Goal: Task Accomplishment & Management: Use online tool/utility

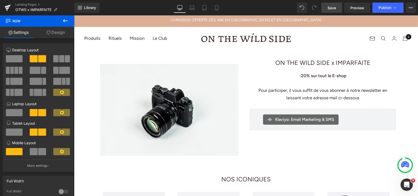
click at [326, 8] on link "Save" at bounding box center [332, 8] width 21 height 10
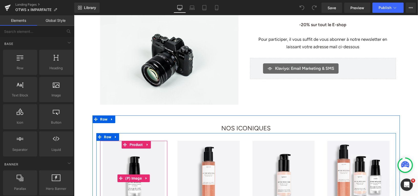
scroll to position [57, 0]
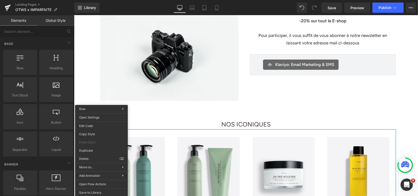
drag, startPoint x: 170, startPoint y: 174, endPoint x: 96, endPoint y: 159, distance: 75.7
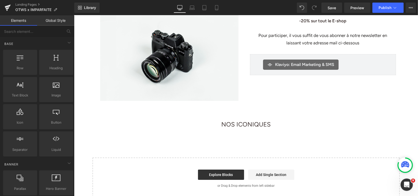
scroll to position [71, 0]
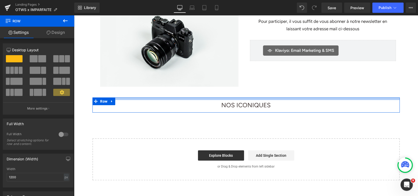
drag, startPoint x: 236, startPoint y: 102, endPoint x: 235, endPoint y: 97, distance: 5.3
click at [235, 97] on div at bounding box center [246, 98] width 308 height 3
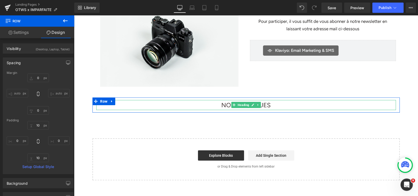
click at [268, 105] on font "NOS ICONIQUES" at bounding box center [245, 104] width 49 height 7
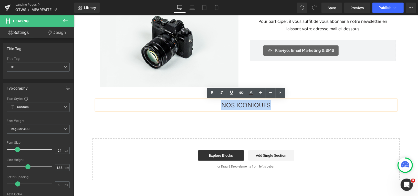
drag, startPoint x: 270, startPoint y: 105, endPoint x: 217, endPoint y: 104, distance: 53.1
click at [217, 104] on h1 "NOS ICONIQUES" at bounding box center [246, 105] width 300 height 10
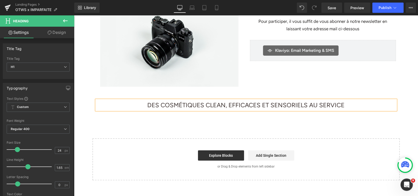
click at [313, 105] on font "DES COSMÉTIQUES CLEAN, EFFICACES ET SENSORIELS AU SERVICE" at bounding box center [245, 104] width 197 height 7
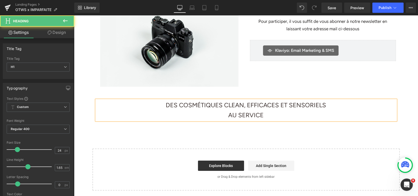
click at [278, 114] on h1 "AU SERVICE" at bounding box center [246, 115] width 300 height 10
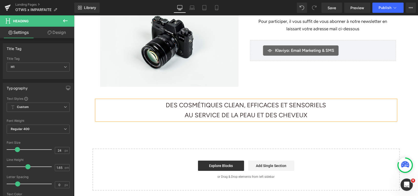
click at [260, 123] on div "Image Image Row ON THE WILD SIDE x IMPARFAITE Heading -20% sur tout le E-shop P…" at bounding box center [246, 85] width 344 height 209
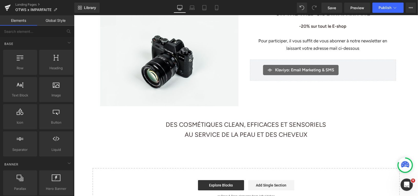
scroll to position [50, 0]
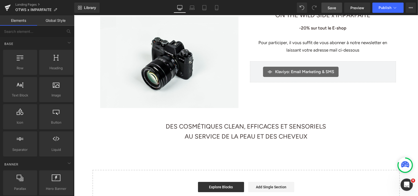
click at [330, 7] on span "Save" at bounding box center [332, 7] width 8 height 5
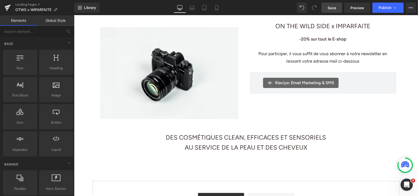
scroll to position [0, 0]
